Goal: Complete Application Form: Complete application form

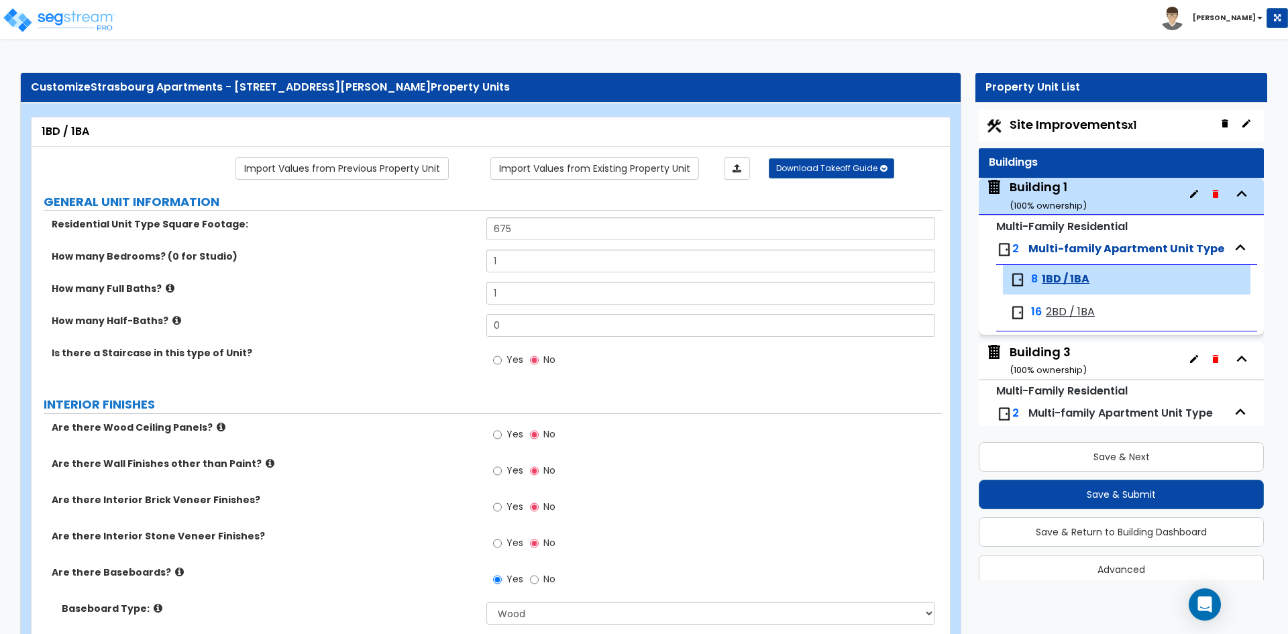
select select "1"
select select "5"
select select "4"
select select "1"
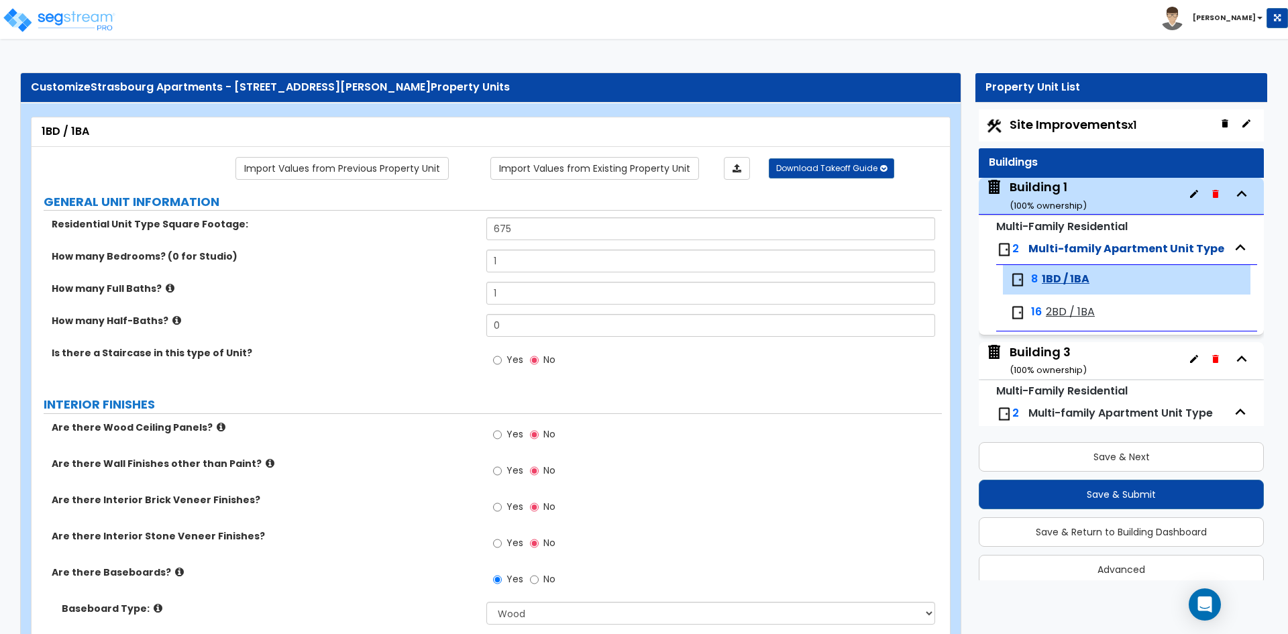
select select "3"
select select "2"
select select "1"
select select "2"
select select "1"
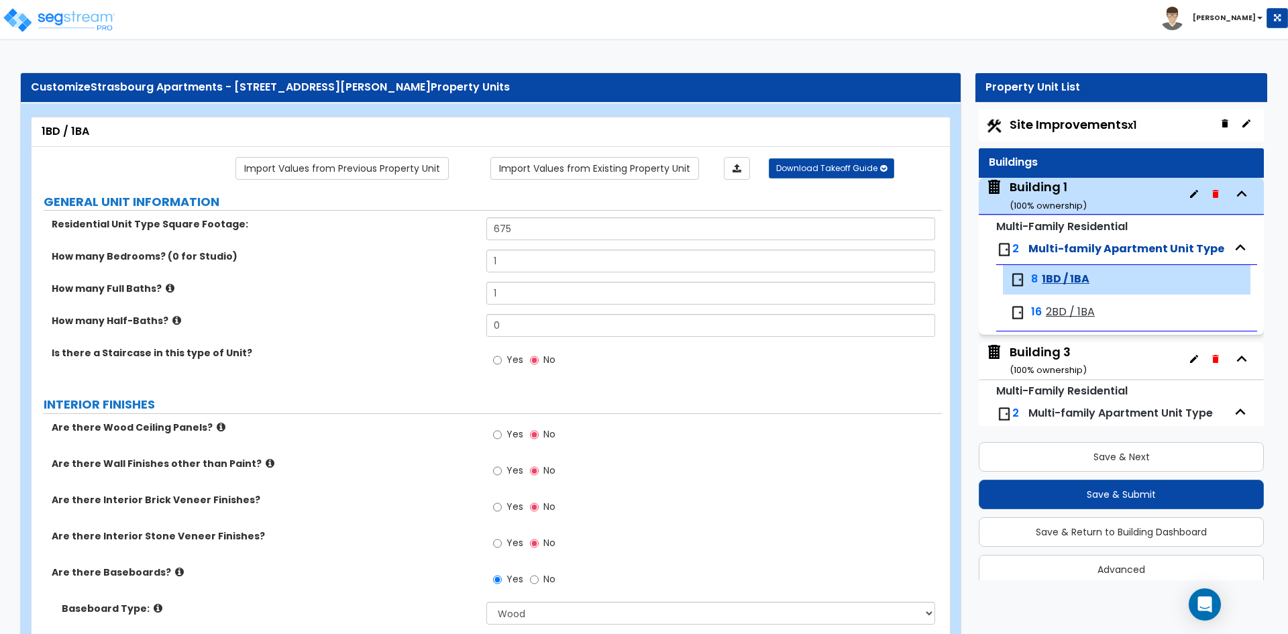
select select "1"
select select "6"
select select "1"
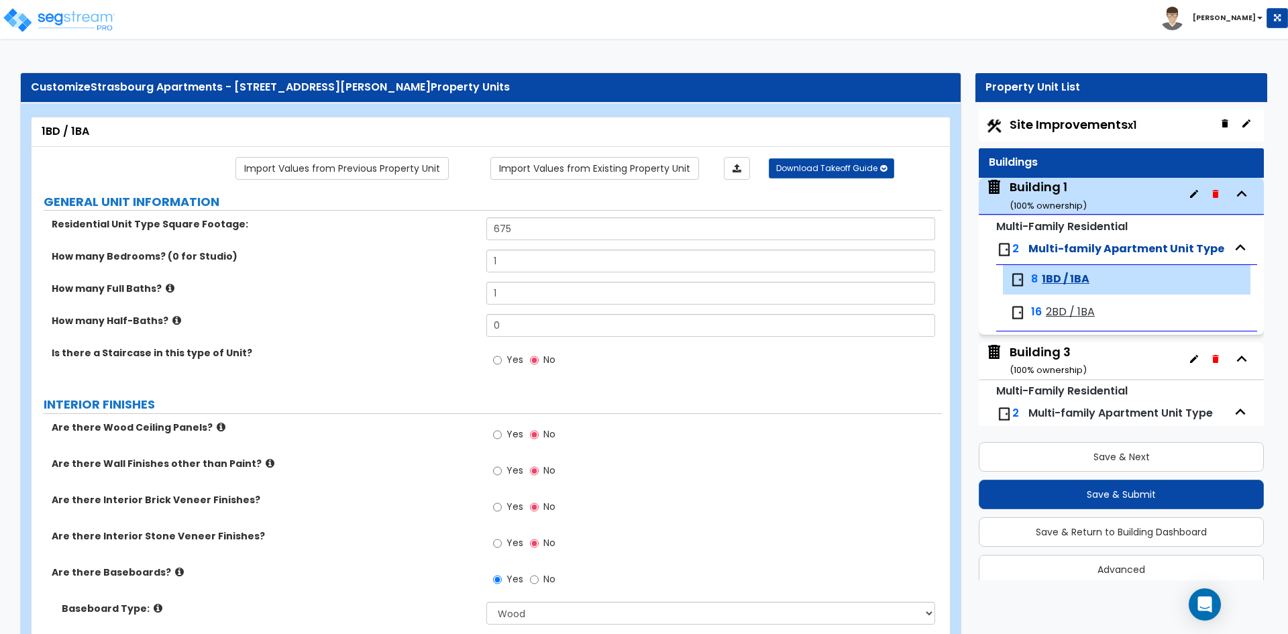
select select "1"
select select "2"
select select "5"
select select "2"
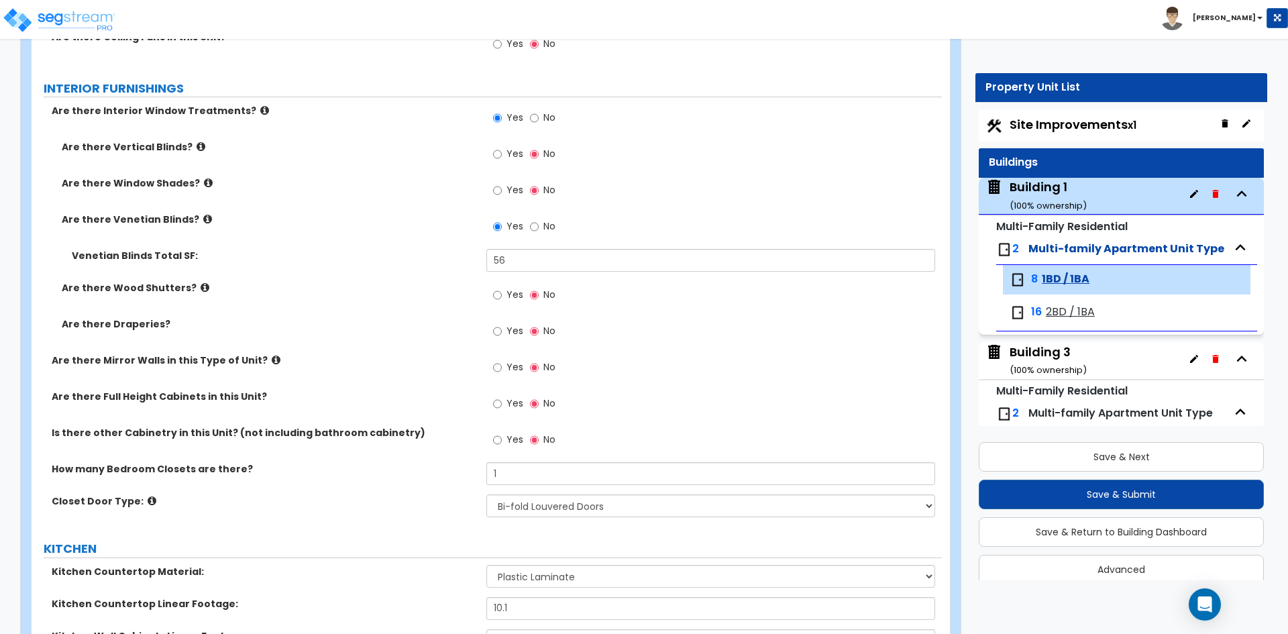
scroll to position [156, 0]
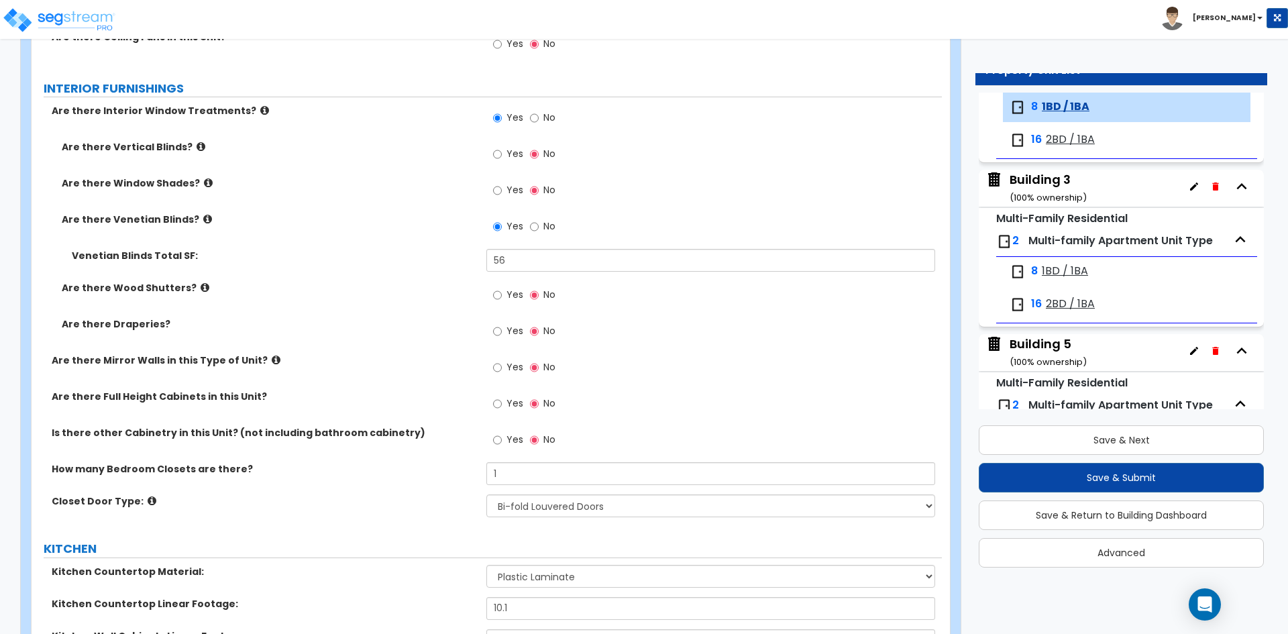
click at [354, 158] on div "Are there Vertical Blinds? Yes No" at bounding box center [487, 158] width 910 height 36
click at [949, 283] on div "Import Values from Previous Property Unit Import Values from Existing Property …" at bounding box center [491, 362] width 918 height 2847
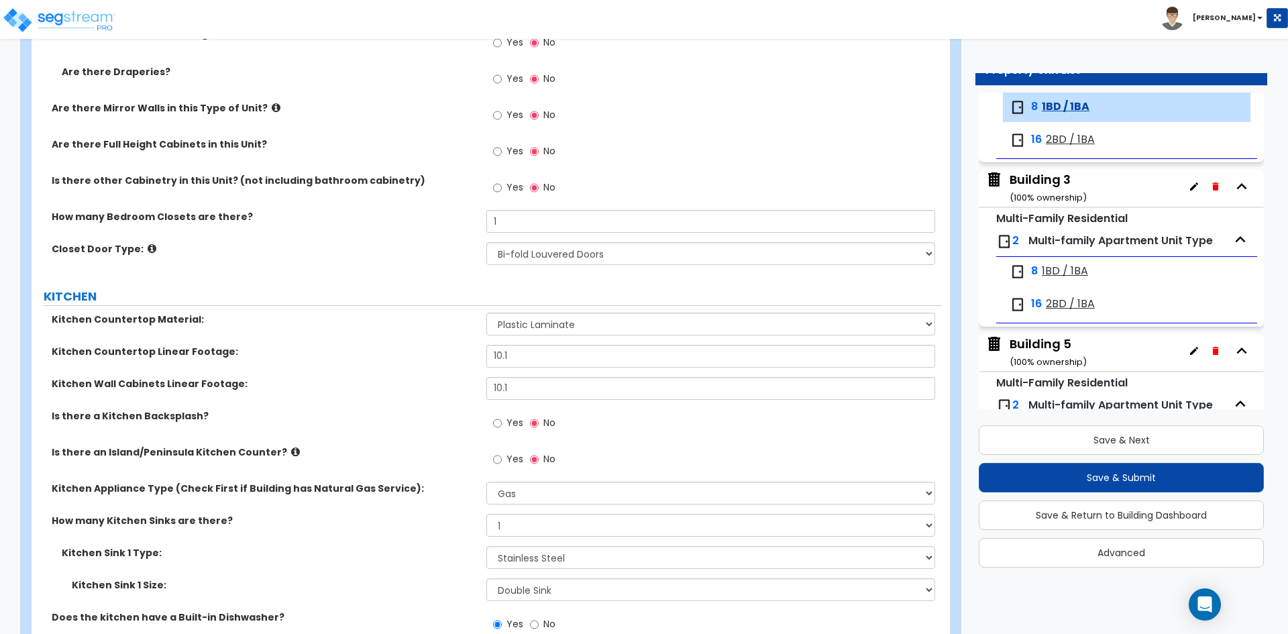
scroll to position [1610, 0]
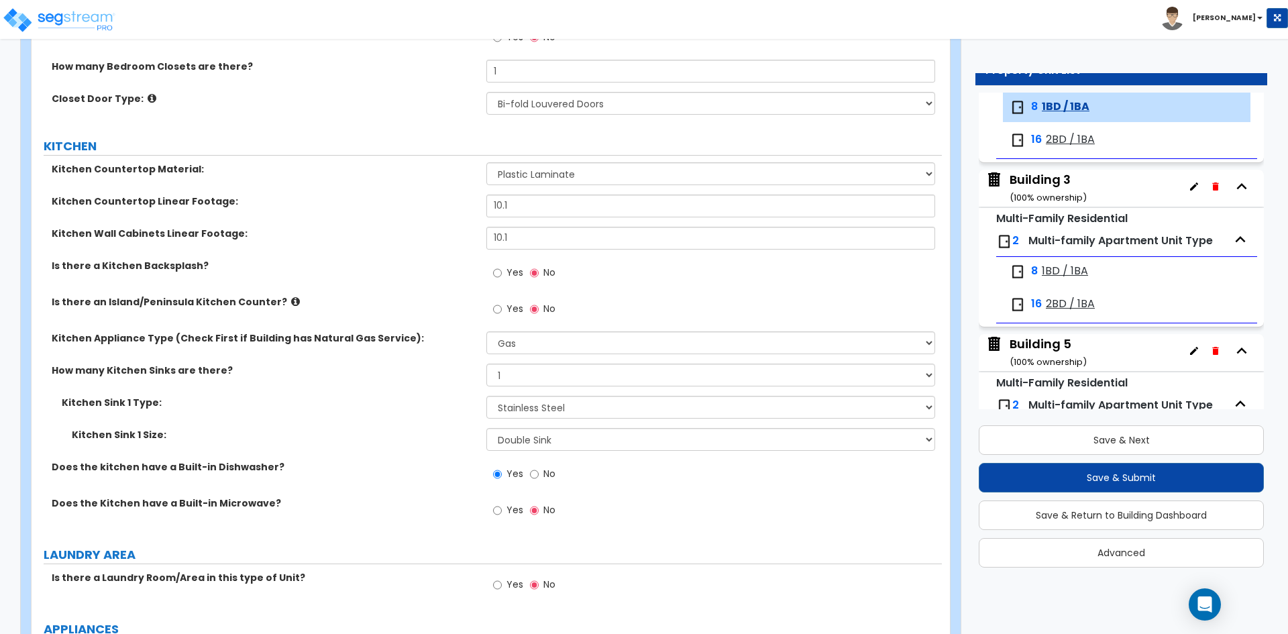
click at [325, 298] on label "Is there an Island/Peninsula Kitchen Counter?" at bounding box center [264, 301] width 425 height 13
click at [349, 285] on div "Is there a Kitchen Backsplash? Yes No" at bounding box center [487, 277] width 910 height 36
click at [530, 203] on input "10.1" at bounding box center [710, 206] width 448 height 23
click at [431, 141] on label "KITCHEN" at bounding box center [493, 146] width 898 height 17
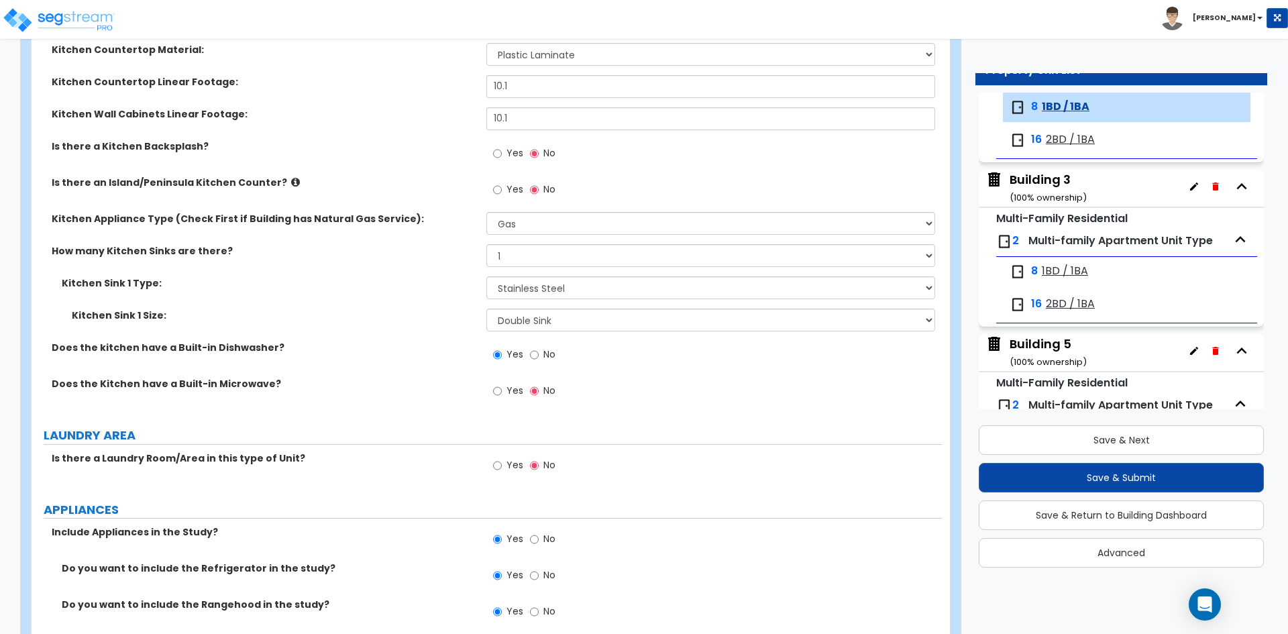
scroll to position [1744, 0]
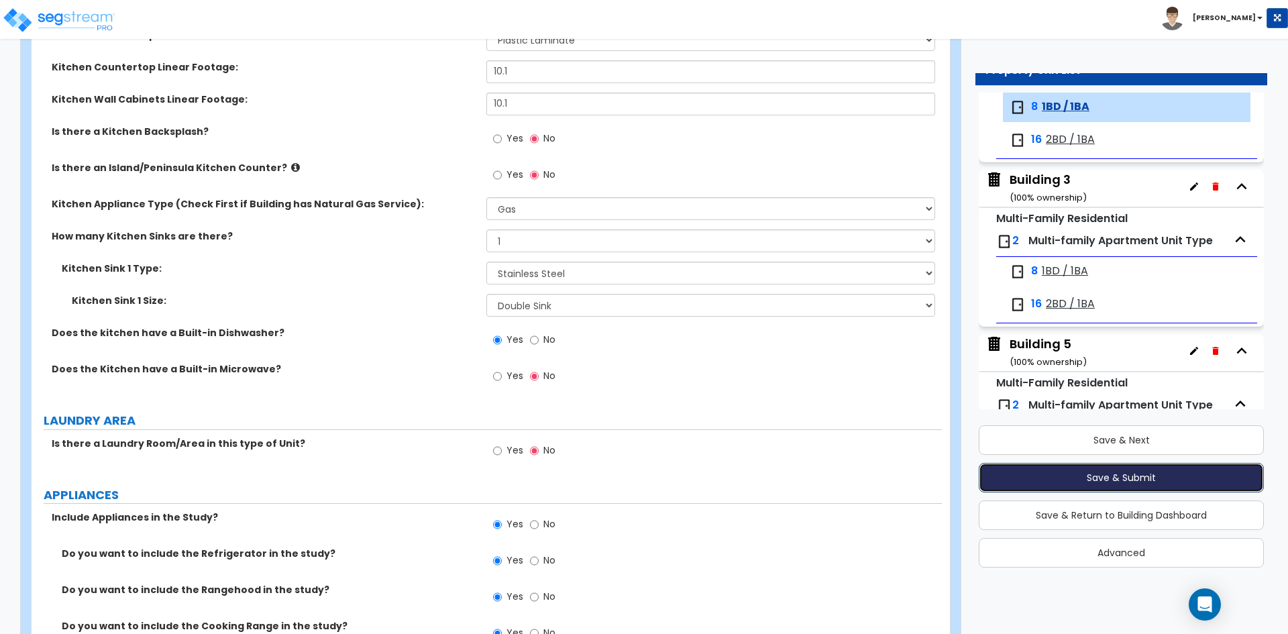
click at [1075, 476] on button "Save & Submit" at bounding box center [1121, 478] width 285 height 30
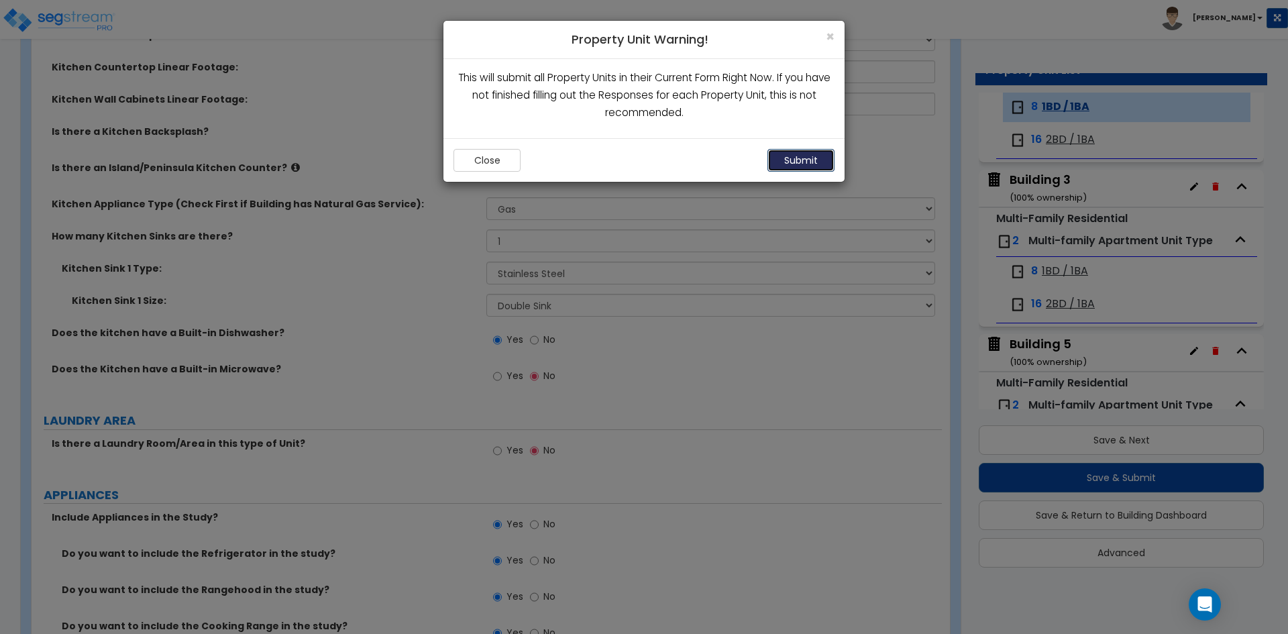
click at [789, 156] on button "Submit" at bounding box center [800, 160] width 67 height 23
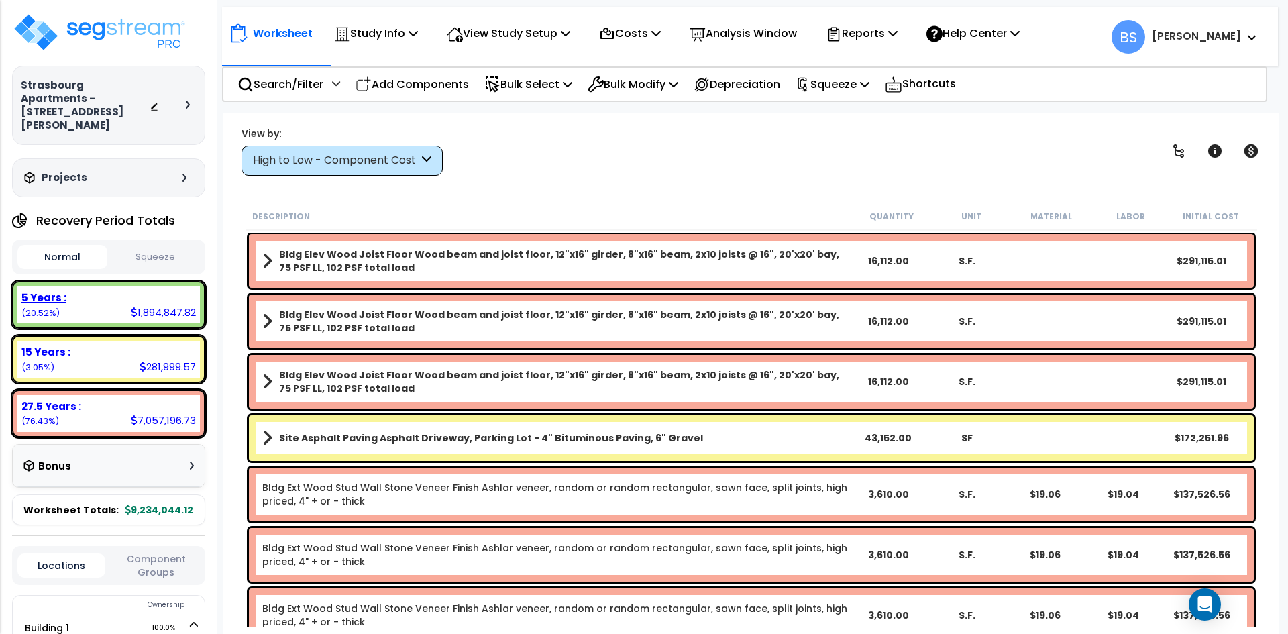
click at [78, 302] on div "5 Years : 1,894,847.82 (20.52%)" at bounding box center [108, 304] width 182 height 37
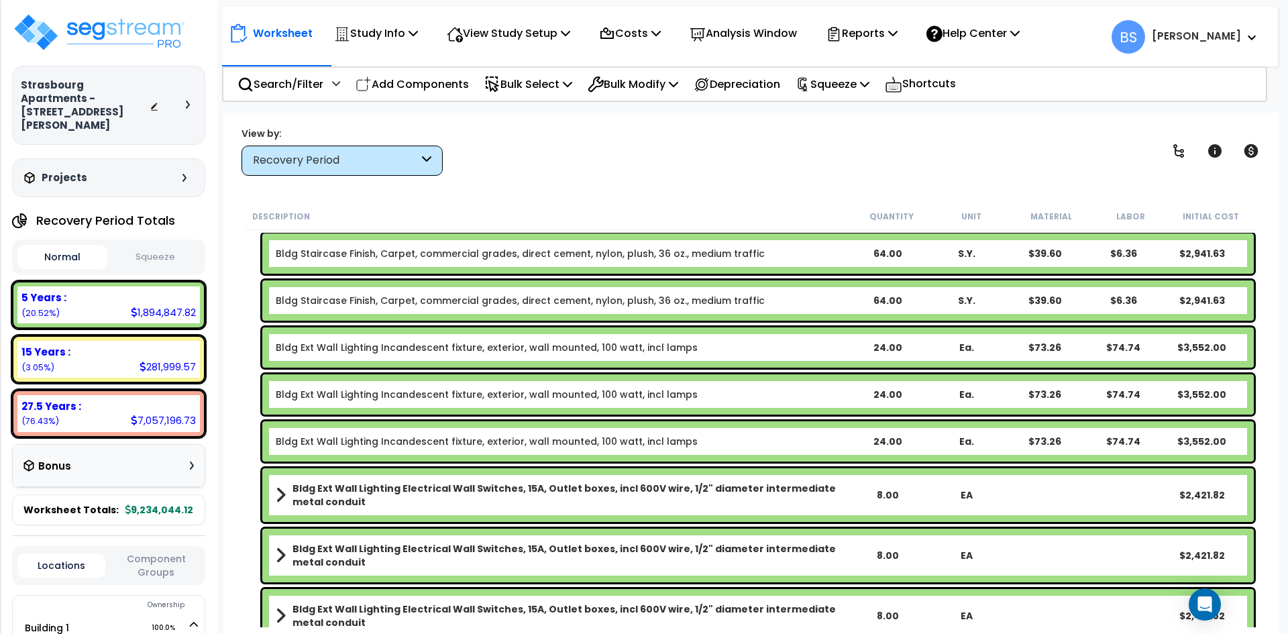
scroll to position [268, 0]
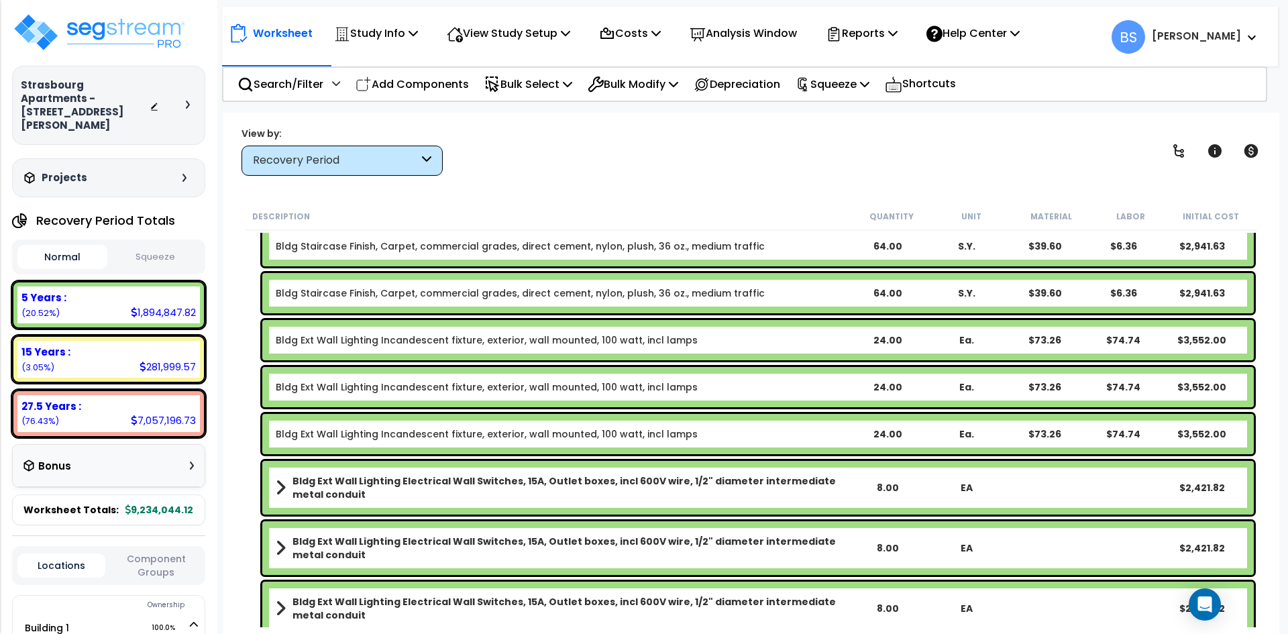
click at [237, 294] on div "Description Quantity Unit Material Labor Initial Cost 5 Years $1,894,847.82 Bld…" at bounding box center [751, 415] width 1029 height 425
drag, startPoint x: 574, startPoint y: 173, endPoint x: 547, endPoint y: 149, distance: 36.6
drag, startPoint x: 547, startPoint y: 149, endPoint x: 582, endPoint y: 155, distance: 35.4
click at [582, 155] on div "View by: Recovery Period High to Low - Component Cost" at bounding box center [751, 151] width 1029 height 50
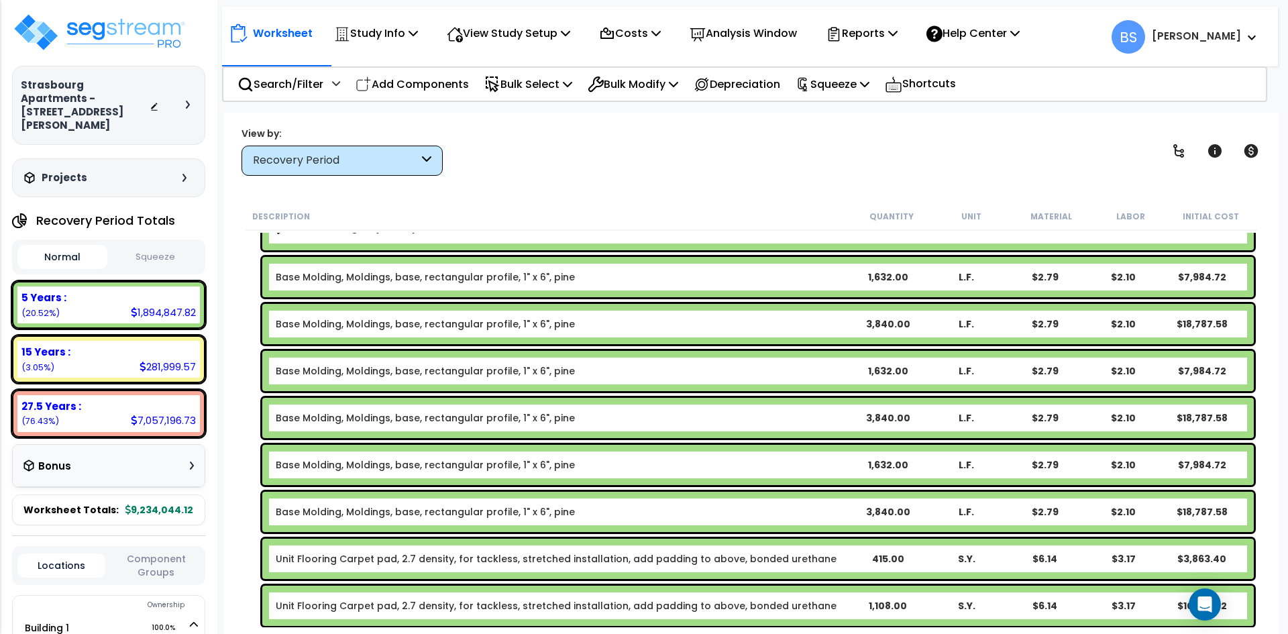
scroll to position [939, 0]
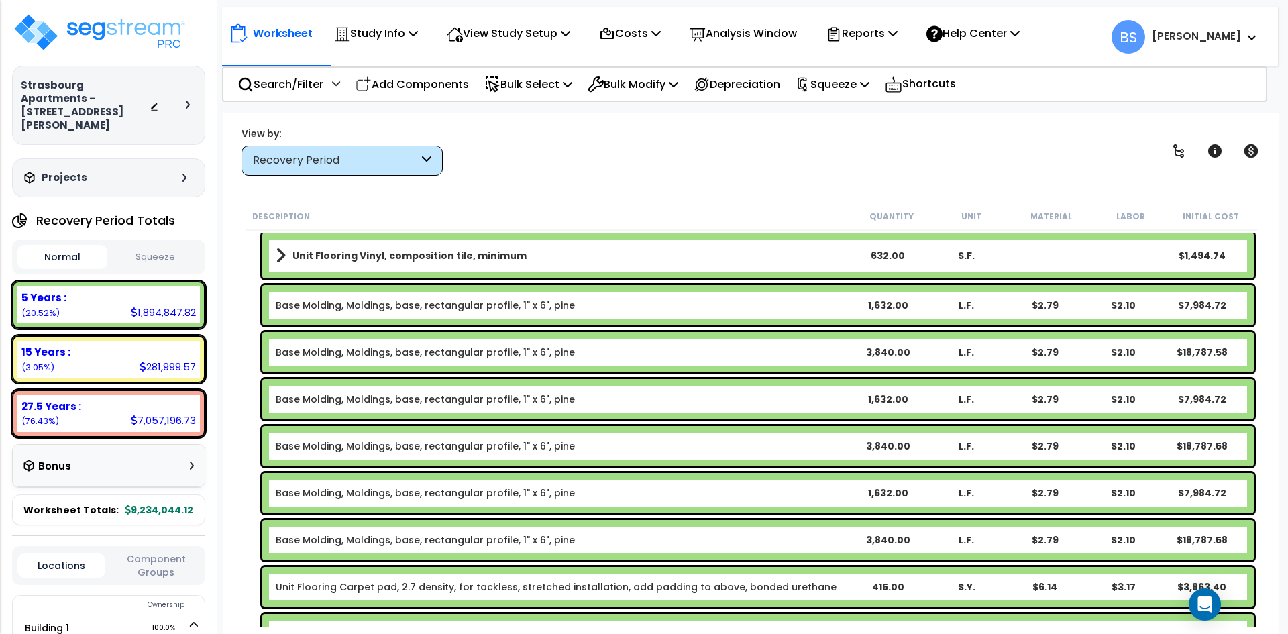
click at [584, 159] on div "View by: Recovery Period High to Low - Component Cost" at bounding box center [751, 151] width 1029 height 50
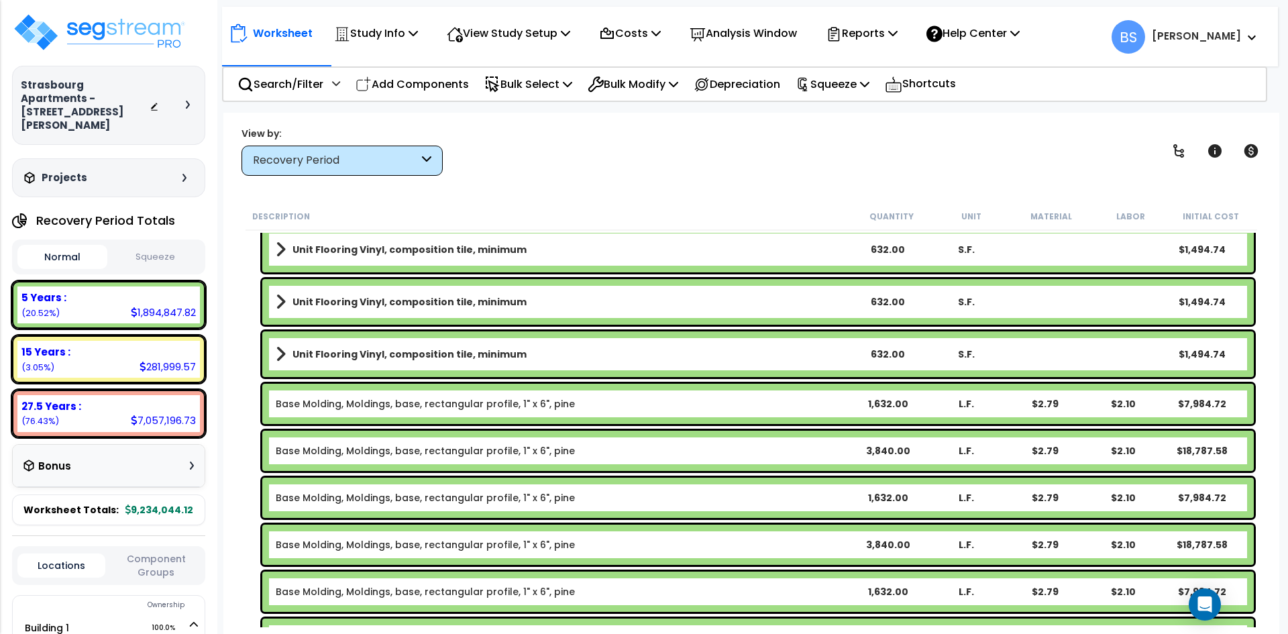
scroll to position [872, 0]
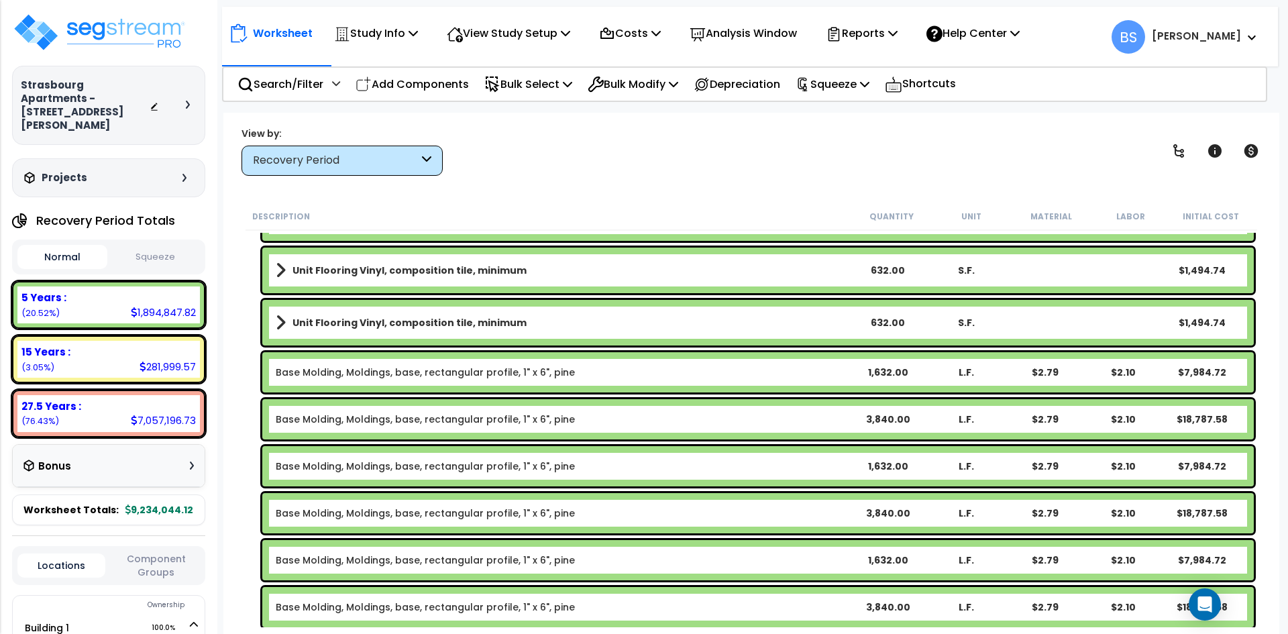
click at [643, 148] on div "View by: Recovery Period High to Low - Component Cost" at bounding box center [751, 151] width 1029 height 50
click at [630, 150] on div "View by: Recovery Period High to Low - Component Cost" at bounding box center [751, 151] width 1029 height 50
click at [623, 155] on div "View by: Recovery Period High to Low - Component Cost" at bounding box center [751, 151] width 1029 height 50
click at [615, 159] on div "View by: Recovery Period High to Low - Component Cost" at bounding box center [751, 151] width 1029 height 50
click at [613, 162] on div "View by: Recovery Period High to Low - Component Cost" at bounding box center [751, 151] width 1029 height 50
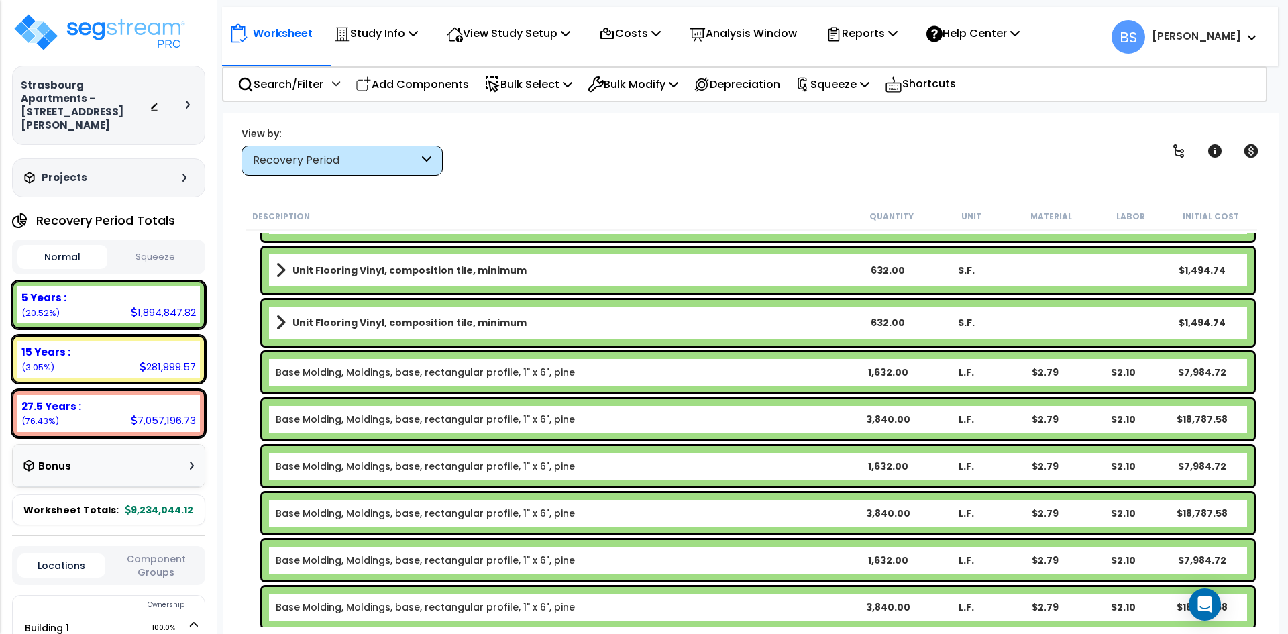
click at [131, 246] on button "Squeeze" at bounding box center [156, 257] width 90 height 23
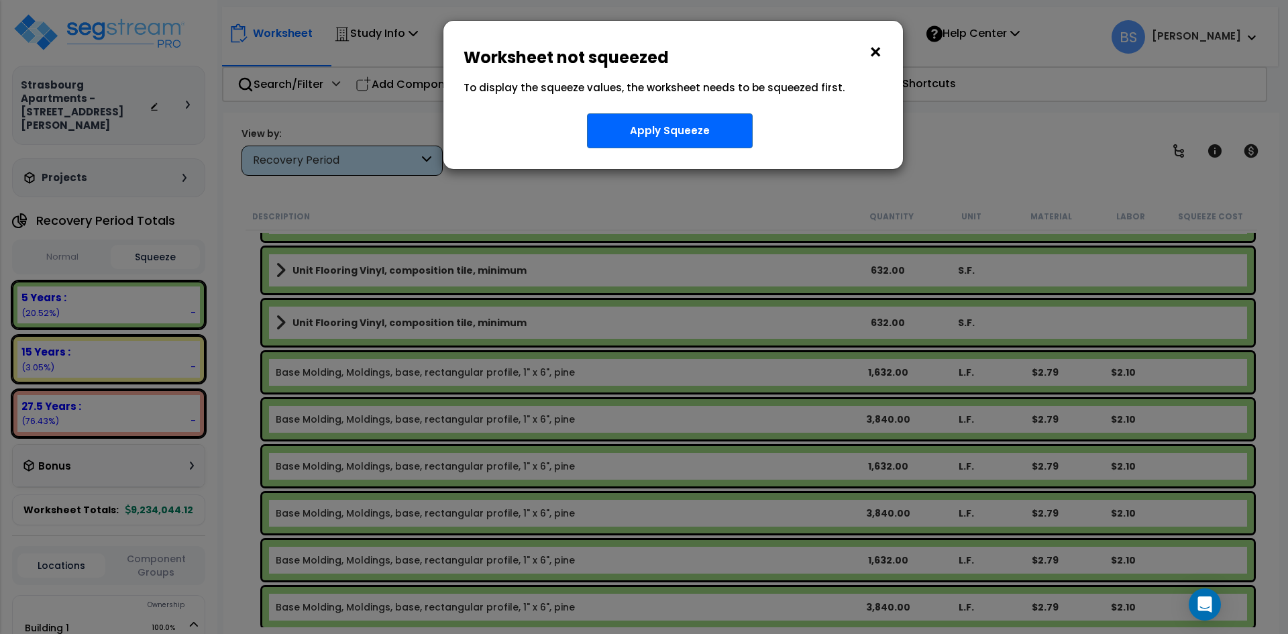
click at [877, 51] on button "×" at bounding box center [875, 52] width 15 height 21
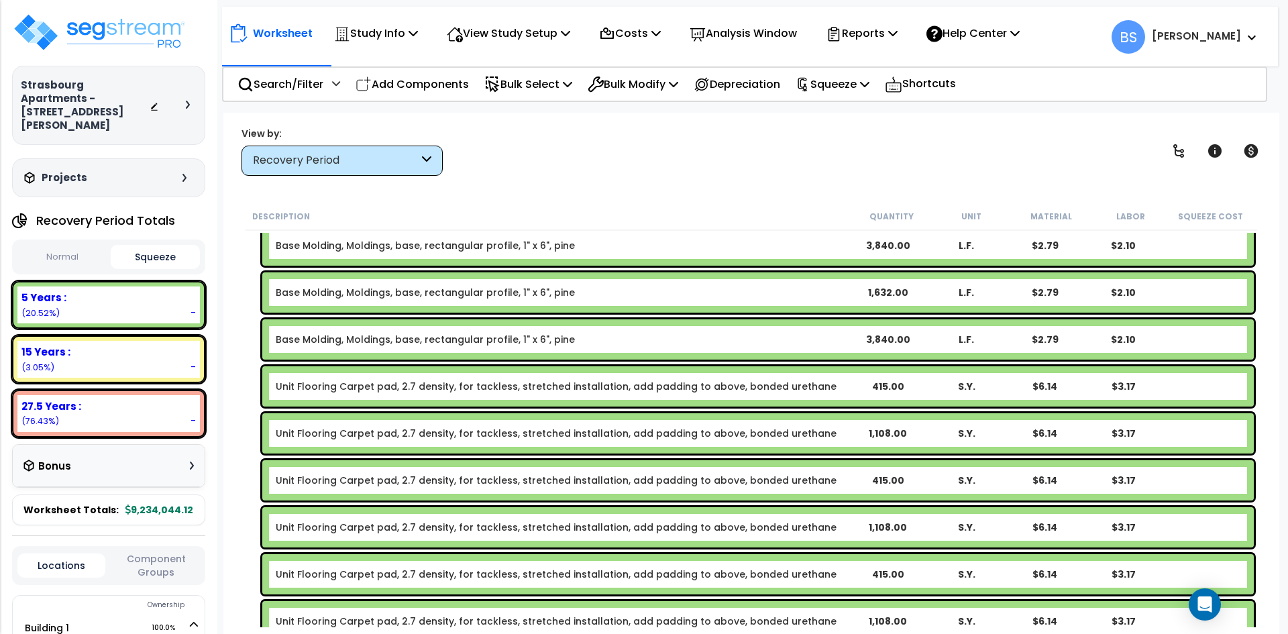
scroll to position [1140, 0]
click at [531, 190] on div "Worksheet Study Info Study Setup Add Property Unit Template study Clone study BS" at bounding box center [751, 430] width 1056 height 634
click at [593, 142] on div "View by: Recovery Period High to Low - Component Cost" at bounding box center [751, 151] width 1029 height 50
click at [773, 176] on div "Worksheet Study Info Study Setup Add Property Unit Template study Clone study BS" at bounding box center [751, 430] width 1056 height 634
